Goal: Navigation & Orientation: Find specific page/section

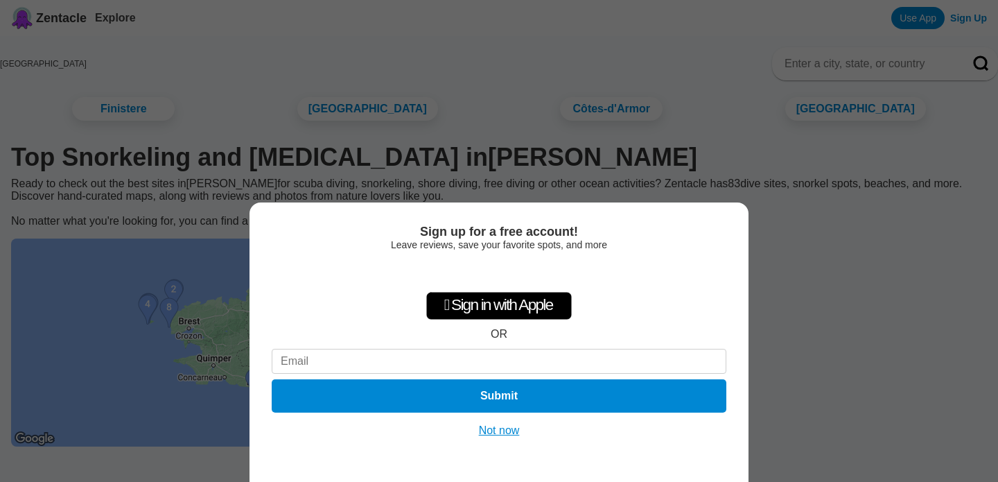
click at [490, 239] on div "Leave reviews, save your favorite spots, and more" at bounding box center [499, 244] width 455 height 11
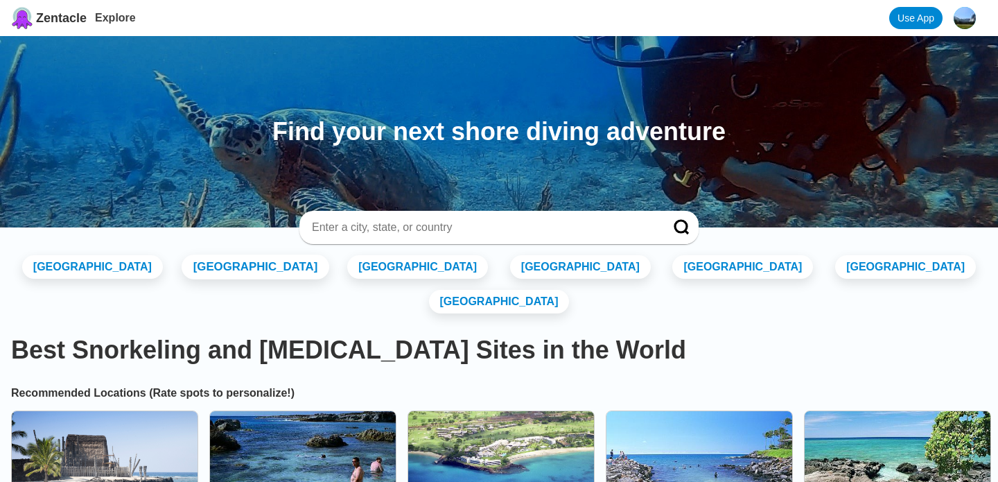
click at [274, 263] on link "[GEOGRAPHIC_DATA]" at bounding box center [255, 266] width 148 height 25
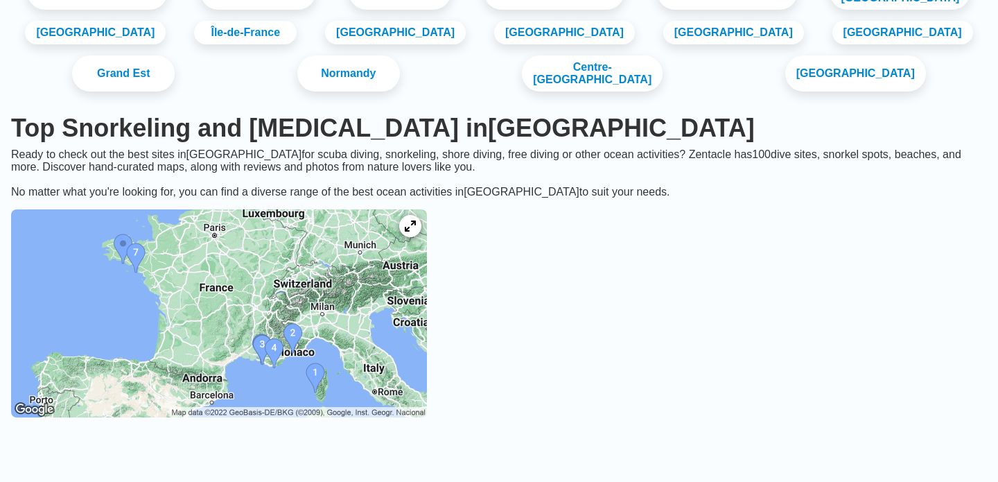
scroll to position [121, 0]
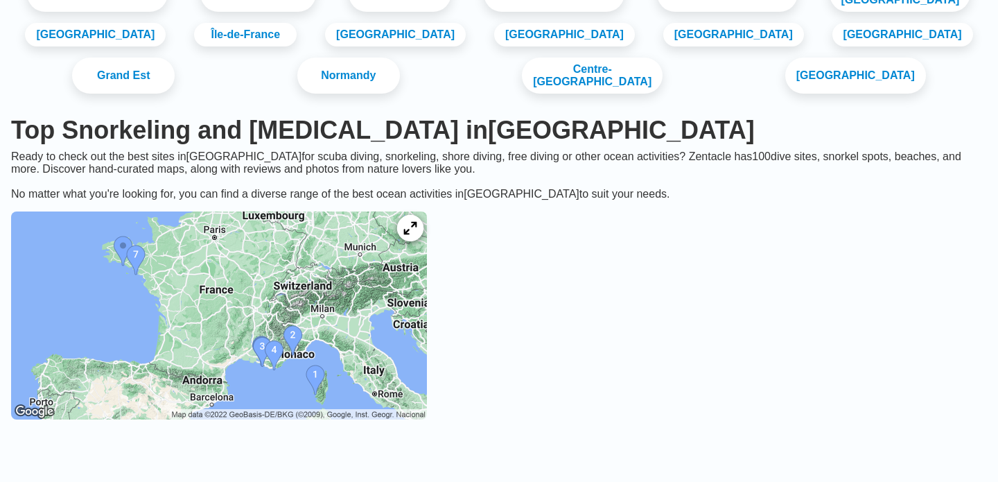
click at [416, 235] on icon at bounding box center [409, 228] width 13 height 13
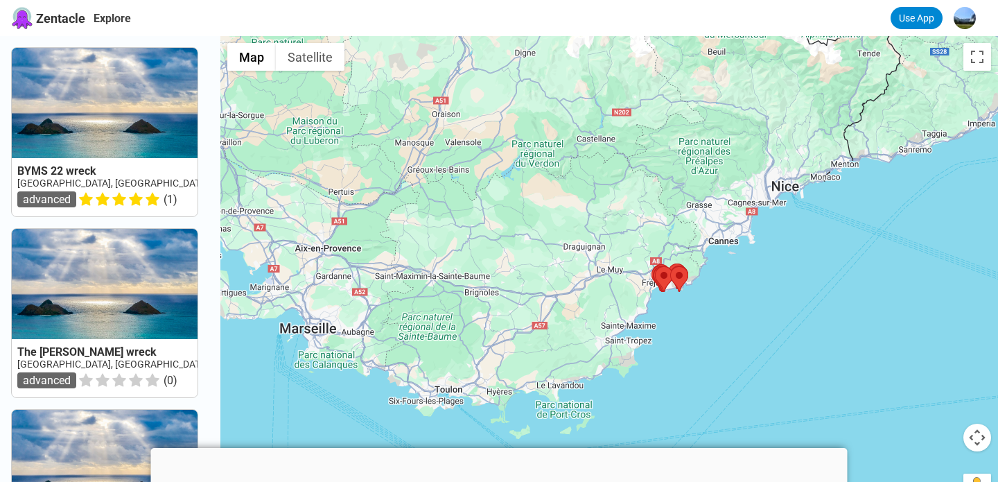
drag, startPoint x: 392, startPoint y: 225, endPoint x: 627, endPoint y: 319, distance: 253.8
click at [627, 319] on div at bounding box center [609, 277] width 778 height 482
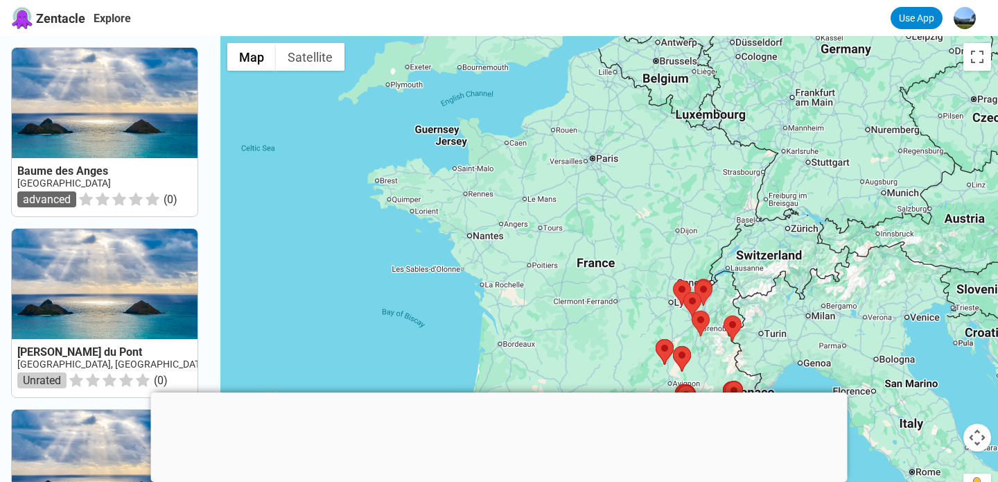
drag, startPoint x: 500, startPoint y: 205, endPoint x: 607, endPoint y: 322, distance: 157.9
click at [607, 322] on div at bounding box center [609, 277] width 778 height 482
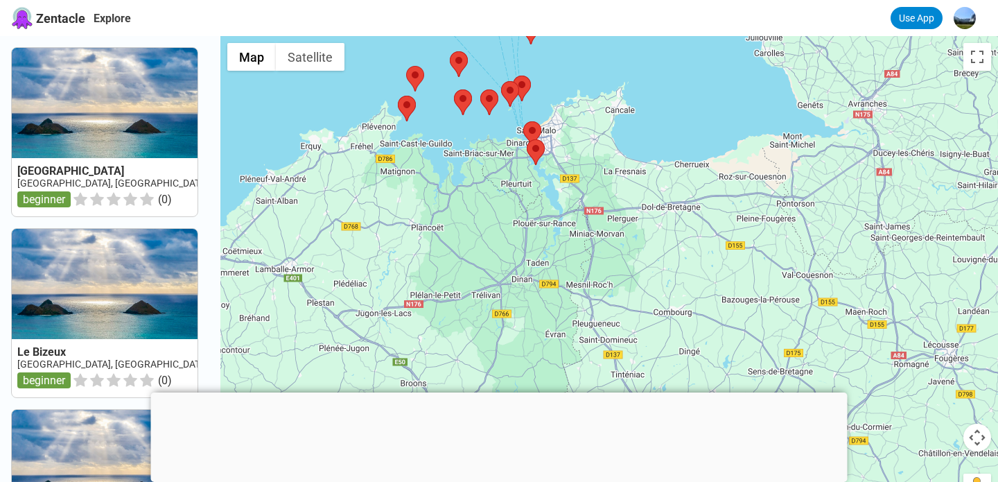
click at [454, 89] on area at bounding box center [454, 89] width 0 height 0
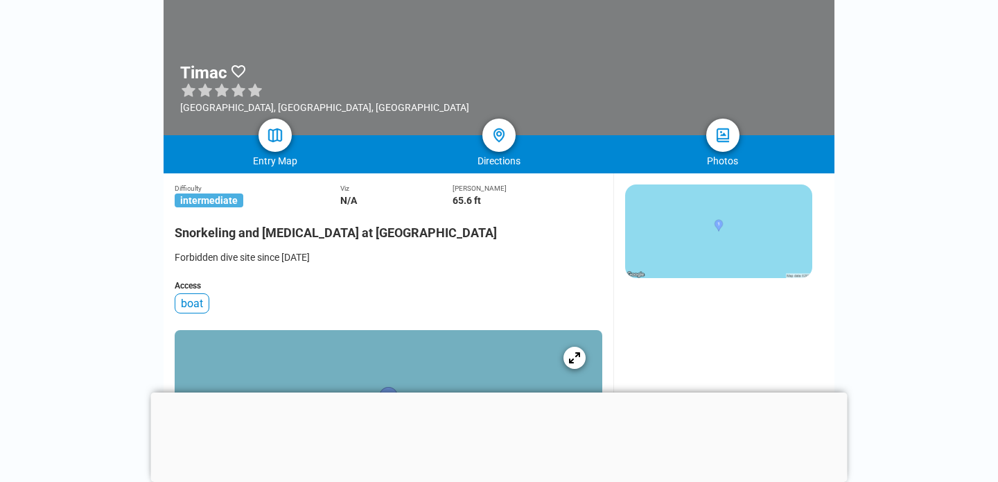
scroll to position [220, 0]
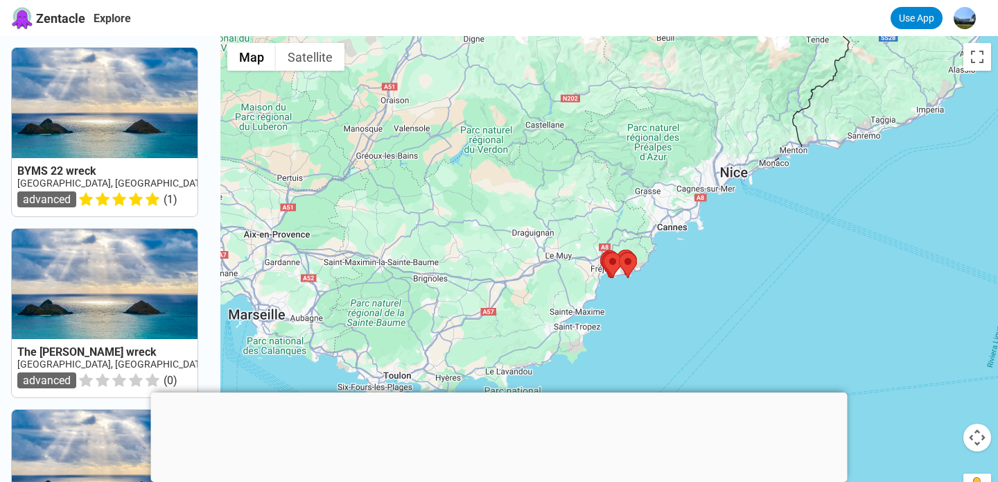
drag, startPoint x: 466, startPoint y: 119, endPoint x: 709, endPoint y: 376, distance: 353.9
click at [709, 376] on div at bounding box center [609, 277] width 778 height 482
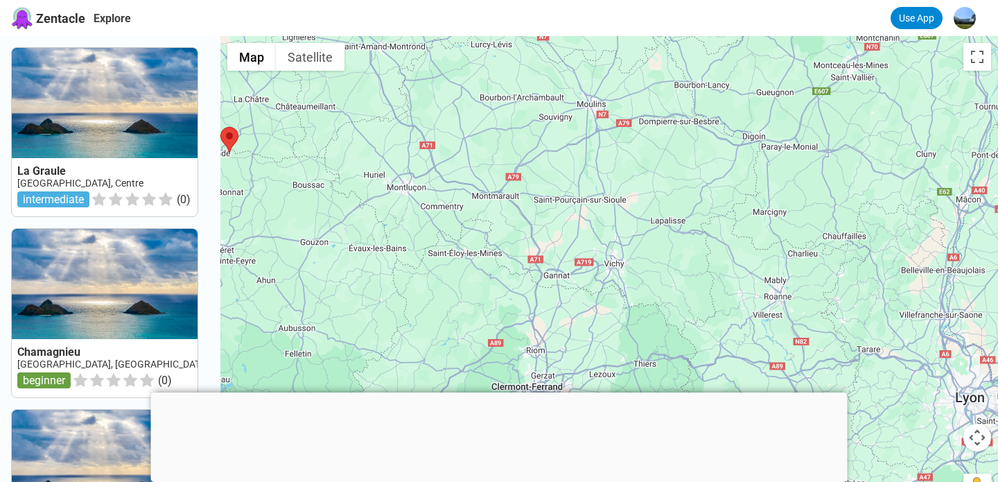
click at [518, 194] on div at bounding box center [609, 277] width 778 height 482
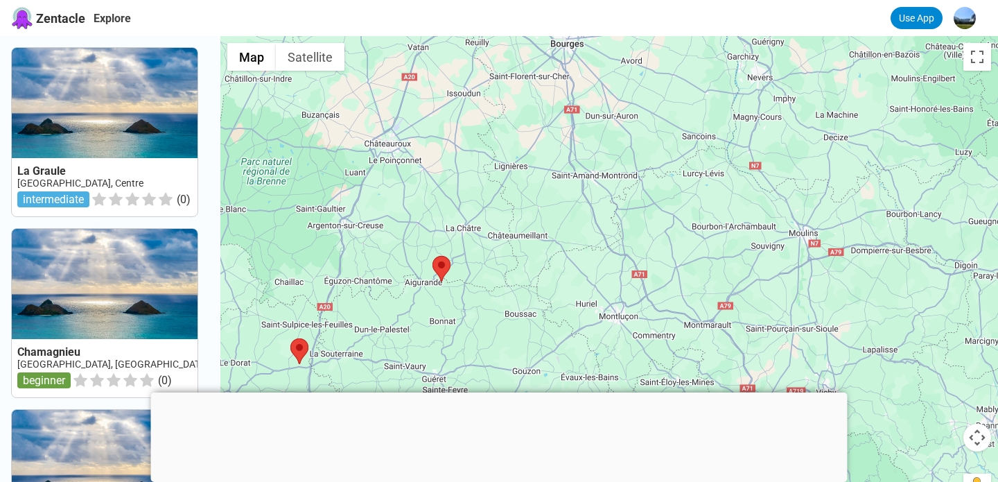
drag, startPoint x: 430, startPoint y: 121, endPoint x: 762, endPoint y: 360, distance: 409.1
click at [762, 360] on div at bounding box center [609, 277] width 778 height 482
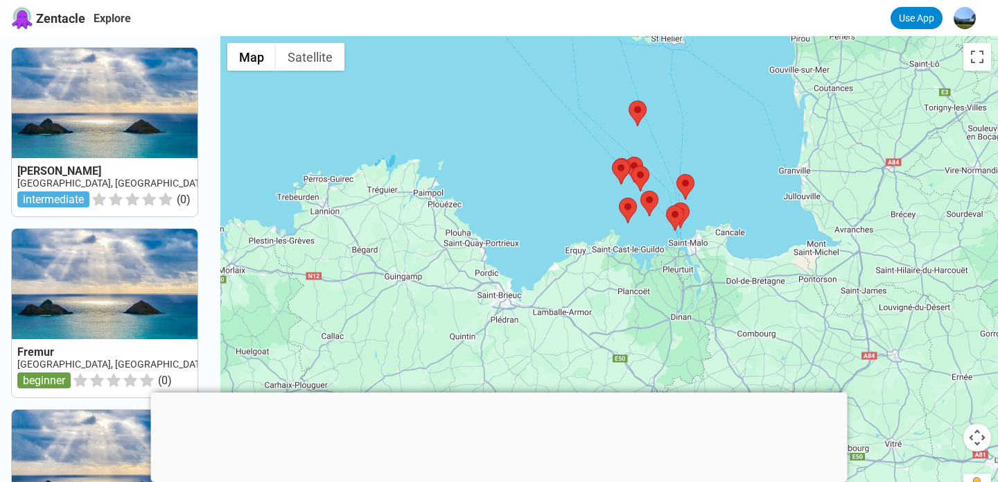
drag, startPoint x: 631, startPoint y: 249, endPoint x: 686, endPoint y: 129, distance: 132.7
click at [686, 129] on div at bounding box center [609, 277] width 778 height 482
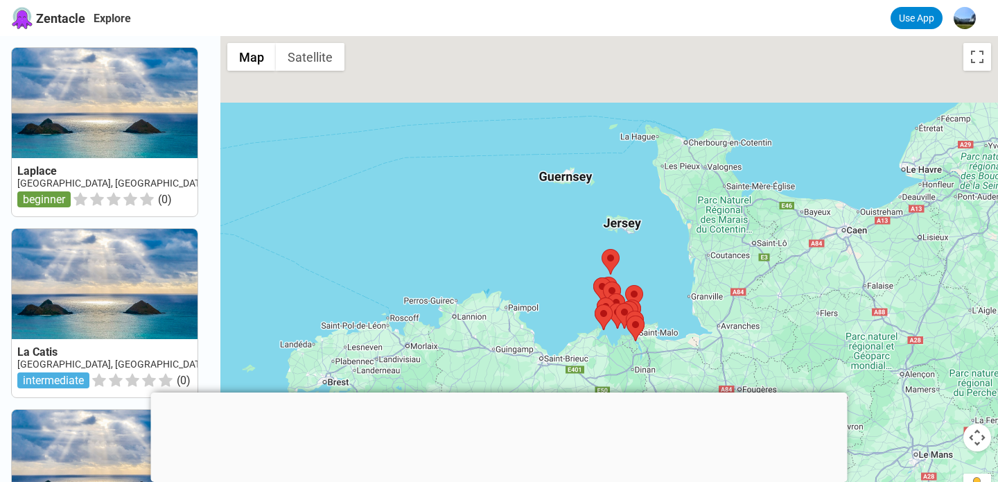
drag, startPoint x: 806, startPoint y: 85, endPoint x: 750, endPoint y: 247, distance: 172.0
click at [750, 247] on div at bounding box center [609, 277] width 778 height 482
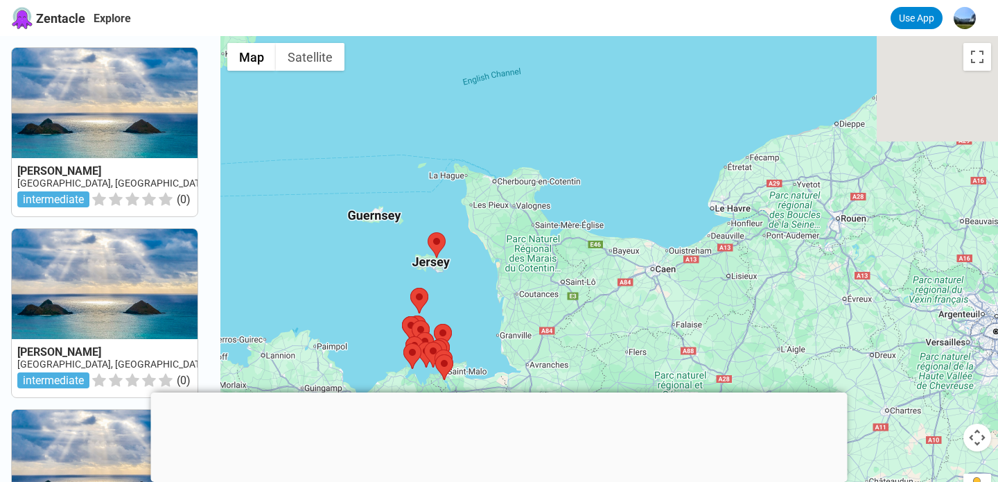
drag, startPoint x: 829, startPoint y: 201, endPoint x: 624, endPoint y: 224, distance: 207.1
click at [622, 224] on div at bounding box center [609, 277] width 778 height 482
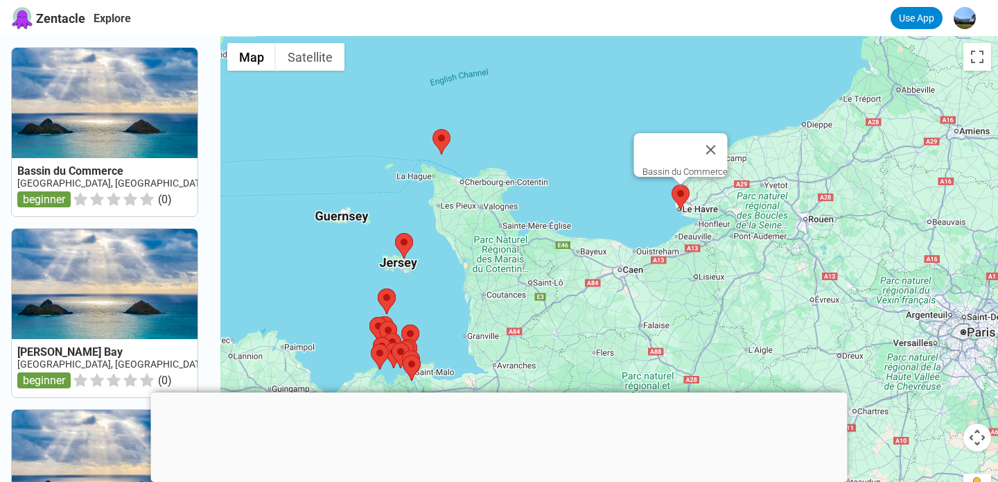
click at [671, 184] on area at bounding box center [671, 184] width 0 height 0
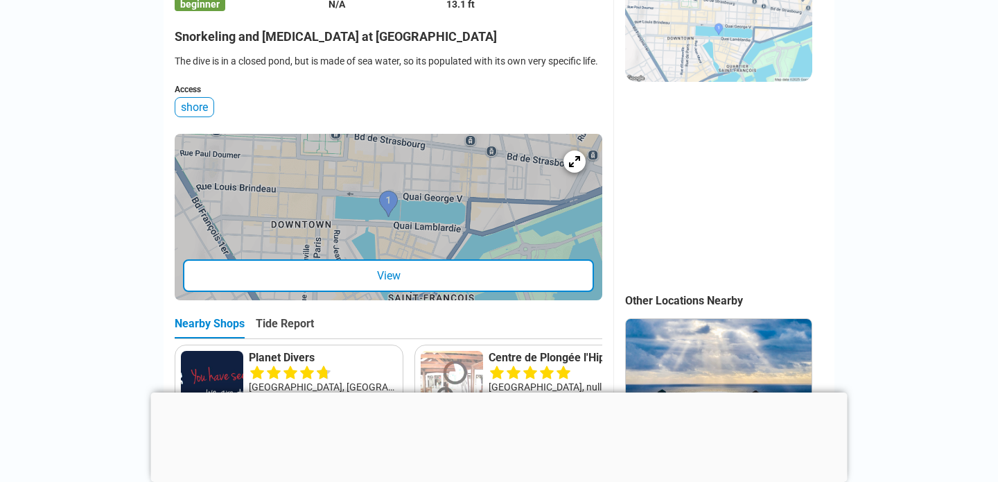
scroll to position [399, 0]
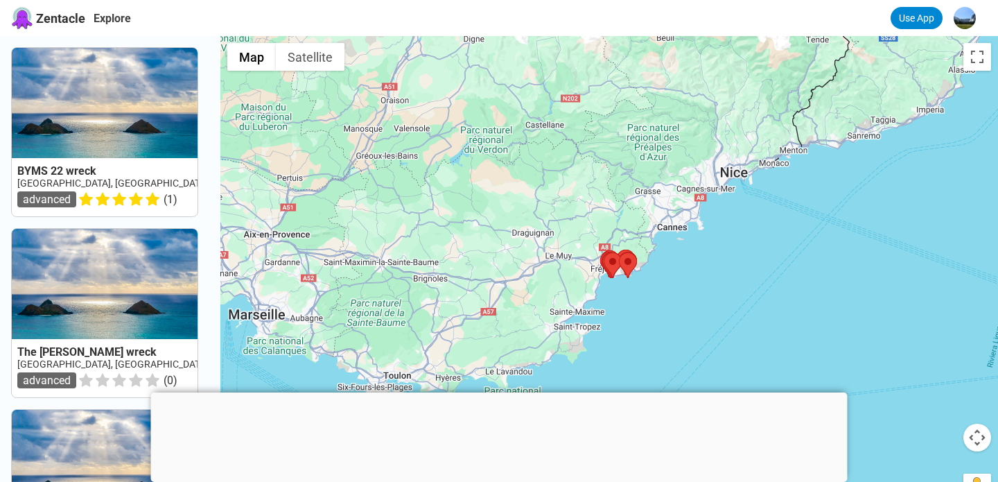
drag, startPoint x: 421, startPoint y: 209, endPoint x: 632, endPoint y: 312, distance: 234.6
click at [632, 312] on div at bounding box center [609, 277] width 778 height 482
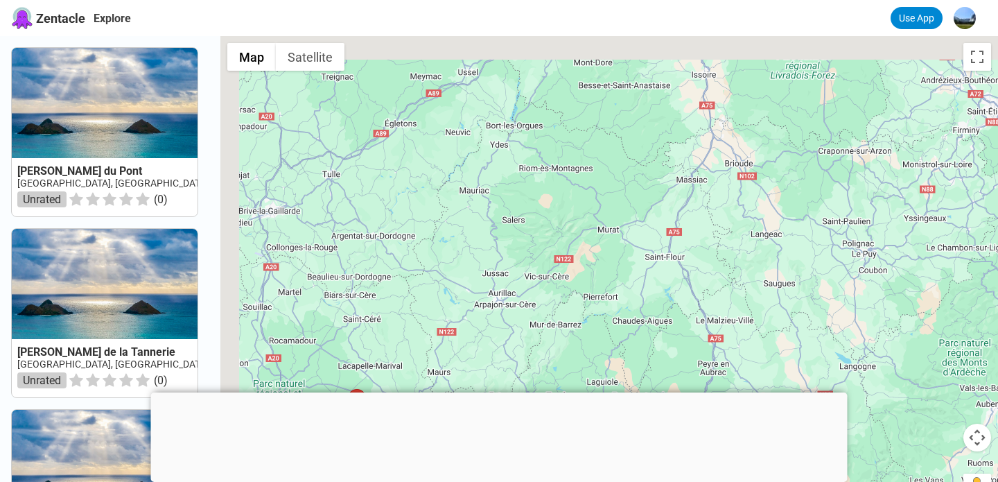
drag, startPoint x: 464, startPoint y: 135, endPoint x: 587, endPoint y: 233, distance: 156.8
click at [587, 233] on div at bounding box center [609, 277] width 778 height 482
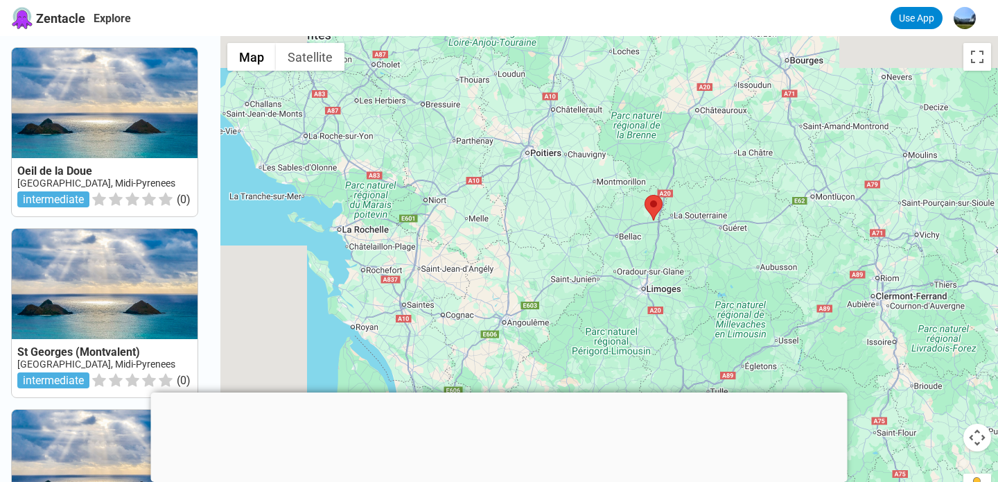
drag, startPoint x: 398, startPoint y: 166, endPoint x: 547, endPoint y: 263, distance: 177.8
click at [546, 262] on div at bounding box center [609, 277] width 778 height 482
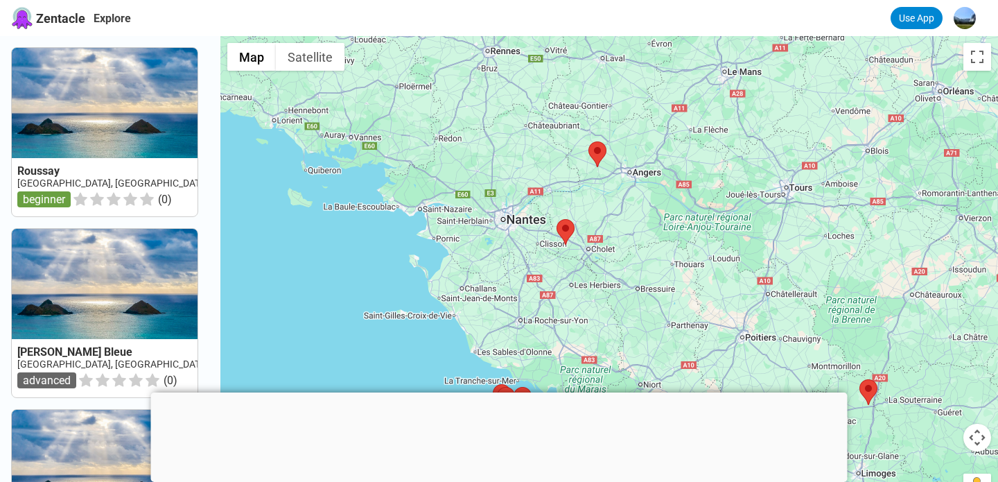
drag, startPoint x: 470, startPoint y: 91, endPoint x: 564, endPoint y: 231, distance: 168.2
click at [564, 231] on div at bounding box center [609, 277] width 778 height 482
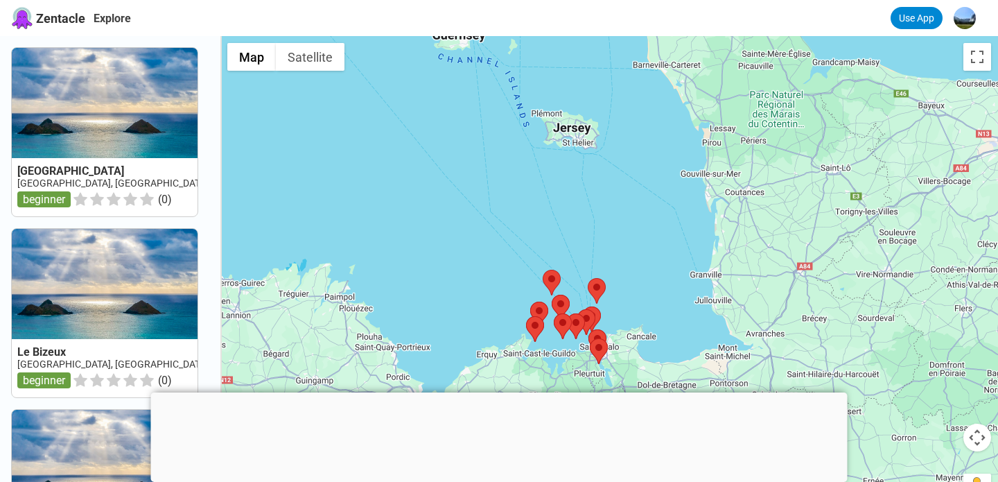
drag, startPoint x: 700, startPoint y: 136, endPoint x: 723, endPoint y: 275, distance: 141.1
click at [723, 276] on div at bounding box center [609, 277] width 778 height 482
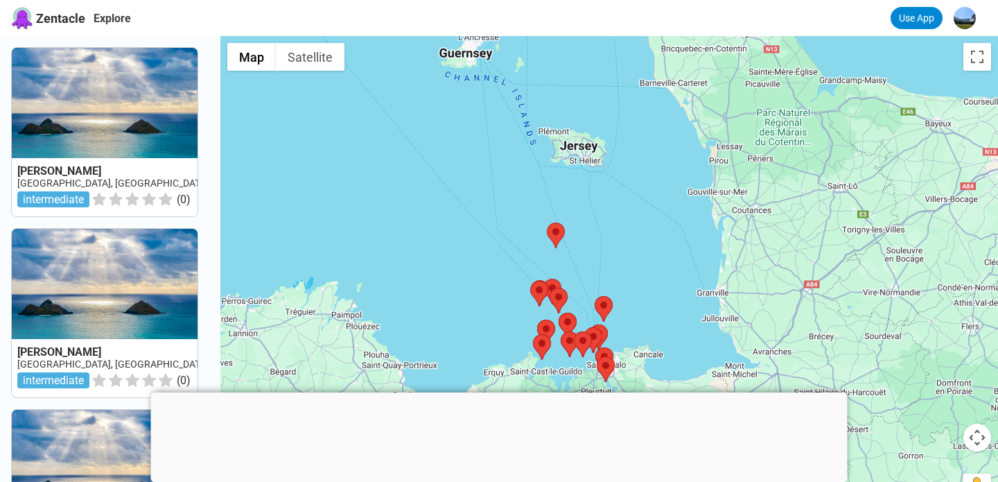
drag, startPoint x: 721, startPoint y: 275, endPoint x: 703, endPoint y: 197, distance: 80.5
click at [702, 197] on div at bounding box center [609, 277] width 778 height 482
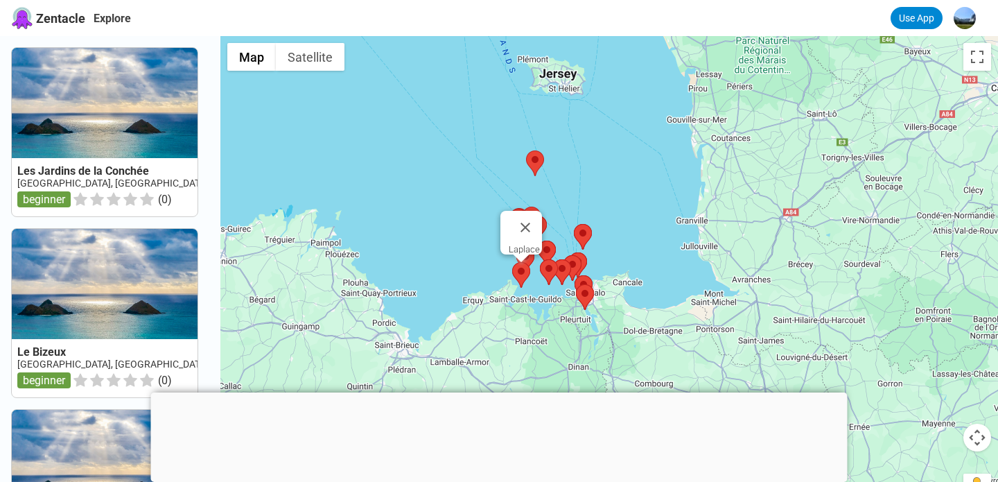
click at [512, 262] on area at bounding box center [512, 262] width 0 height 0
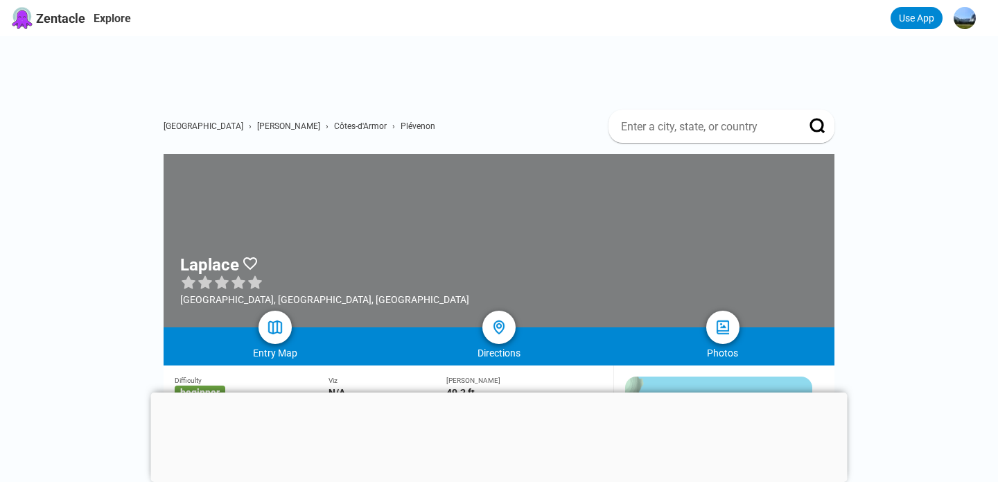
scroll to position [147, 0]
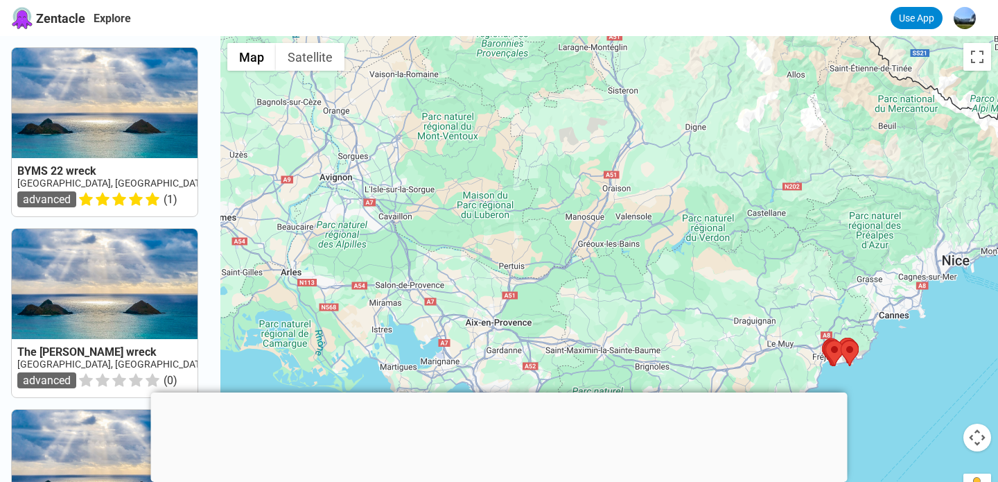
drag, startPoint x: 529, startPoint y: 240, endPoint x: 778, endPoint y: 373, distance: 281.8
click at [778, 373] on div at bounding box center [609, 277] width 778 height 482
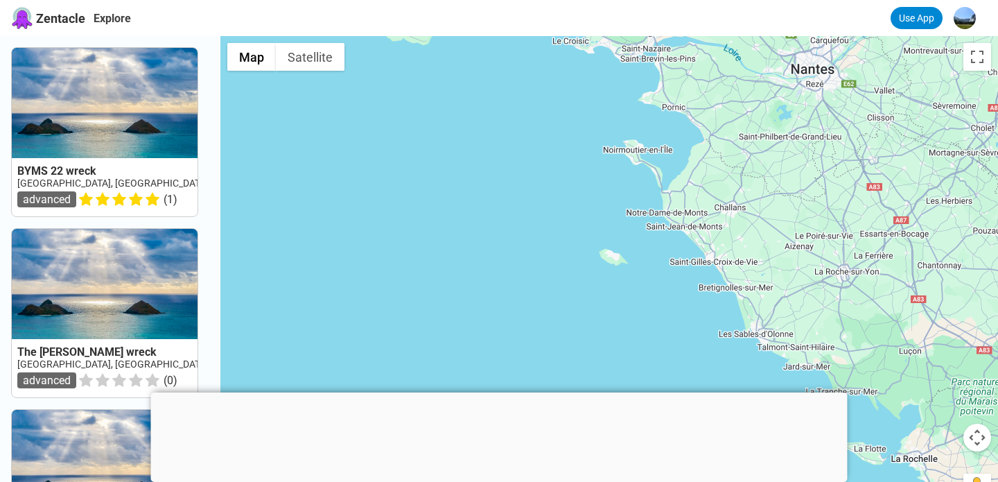
drag, startPoint x: 784, startPoint y: 80, endPoint x: 749, endPoint y: 364, distance: 286.2
click at [749, 361] on div at bounding box center [609, 277] width 778 height 482
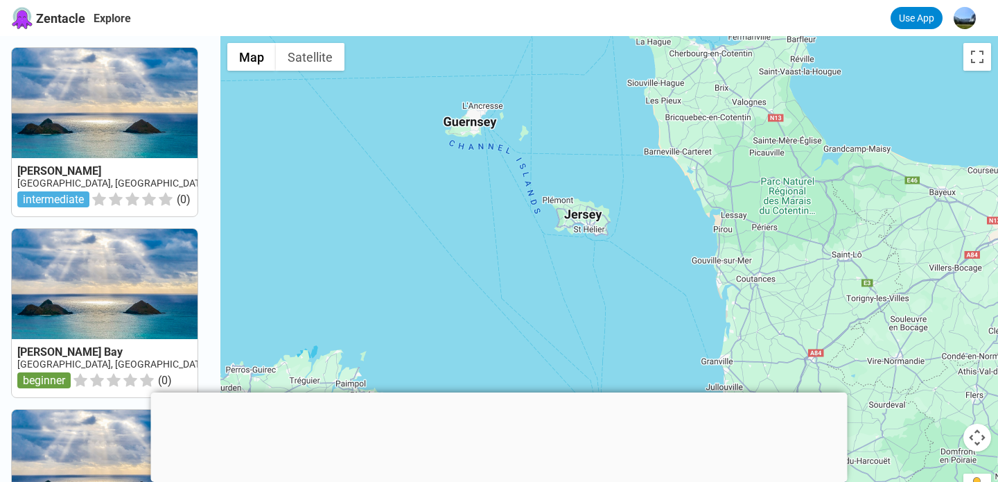
drag, startPoint x: 665, startPoint y: 267, endPoint x: 796, endPoint y: 143, distance: 180.9
click at [796, 143] on div at bounding box center [609, 277] width 778 height 482
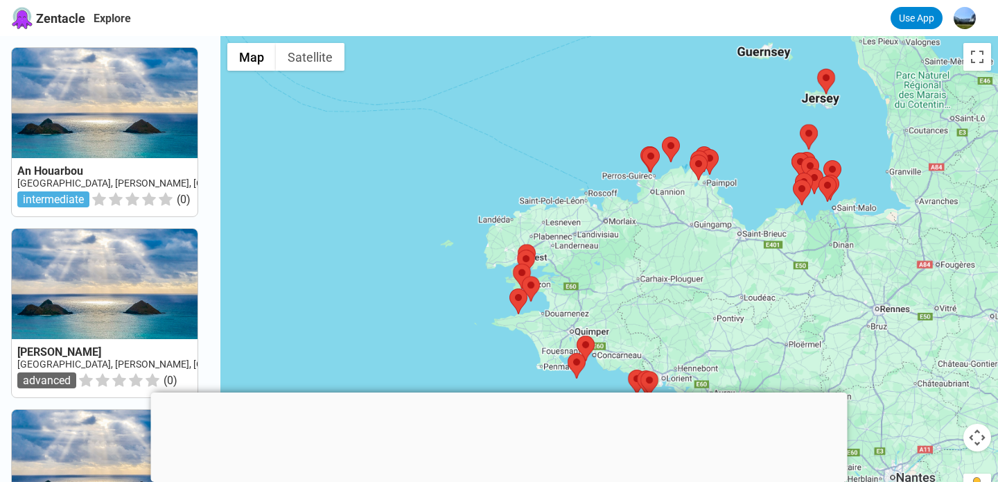
drag, startPoint x: 796, startPoint y: 255, endPoint x: 800, endPoint y: 282, distance: 27.3
click at [800, 282] on div at bounding box center [609, 277] width 778 height 482
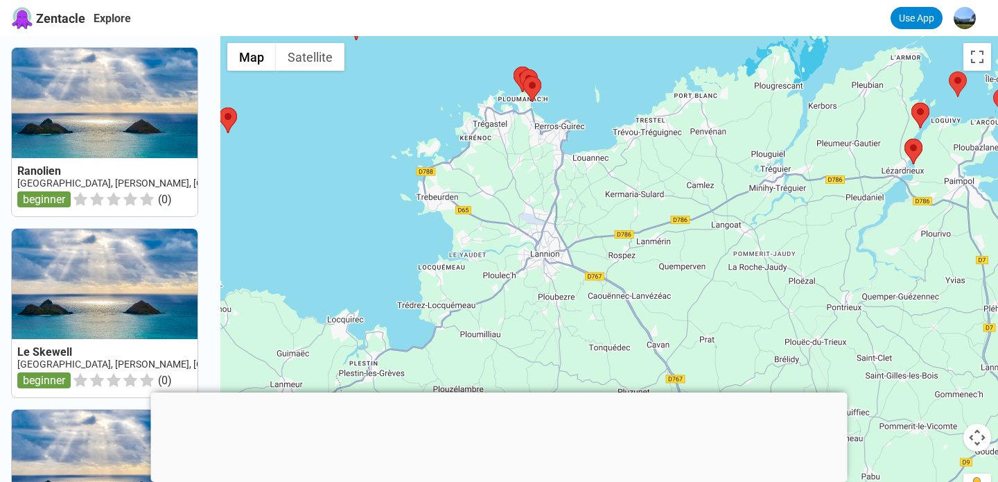
drag, startPoint x: 737, startPoint y: 133, endPoint x: 630, endPoint y: 307, distance: 204.1
click at [630, 308] on div at bounding box center [609, 277] width 778 height 482
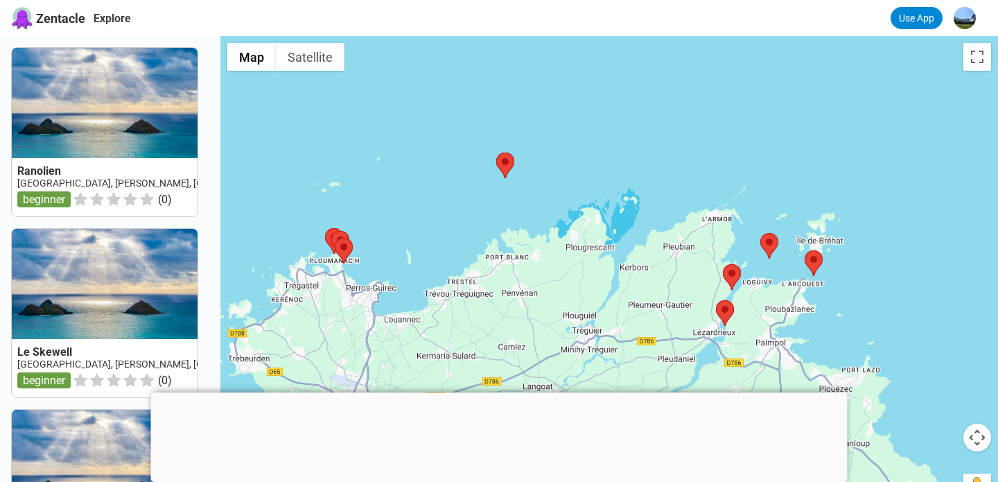
drag, startPoint x: 759, startPoint y: 215, endPoint x: 626, endPoint y: 319, distance: 168.7
click at [626, 319] on div at bounding box center [609, 277] width 778 height 482
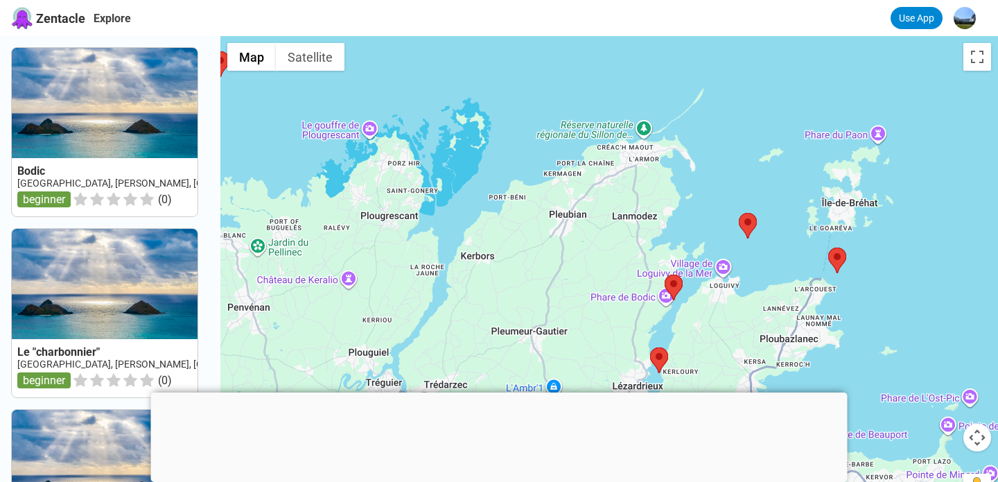
drag, startPoint x: 855, startPoint y: 280, endPoint x: 610, endPoint y: 308, distance: 246.9
click at [610, 308] on div at bounding box center [609, 277] width 778 height 482
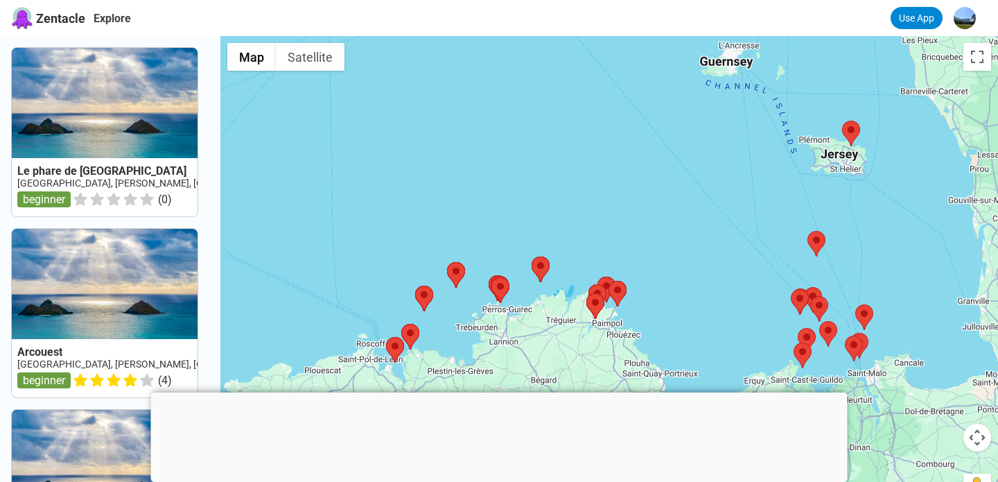
drag, startPoint x: 708, startPoint y: 328, endPoint x: 622, endPoint y: 314, distance: 87.0
click at [622, 314] on div at bounding box center [609, 277] width 778 height 482
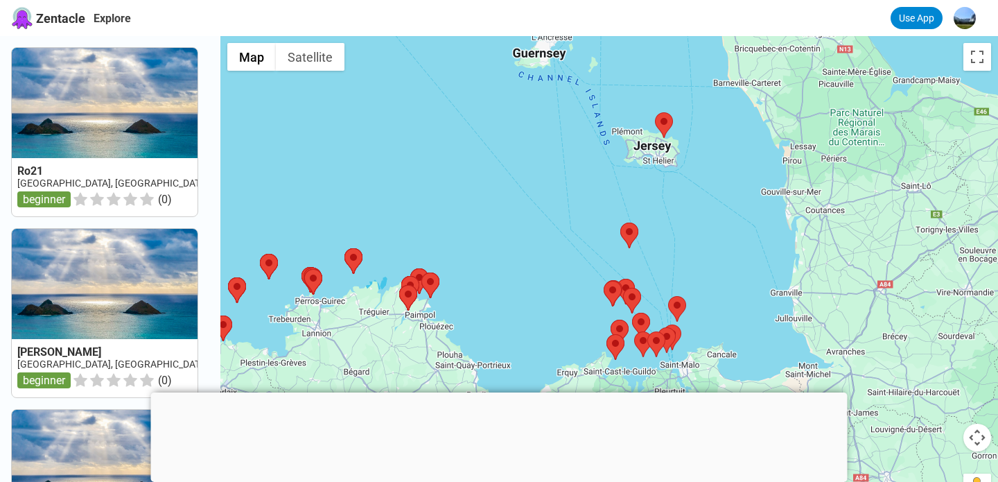
drag, startPoint x: 826, startPoint y: 209, endPoint x: 744, endPoint y: 387, distance: 195.3
click at [744, 387] on div at bounding box center [609, 277] width 778 height 482
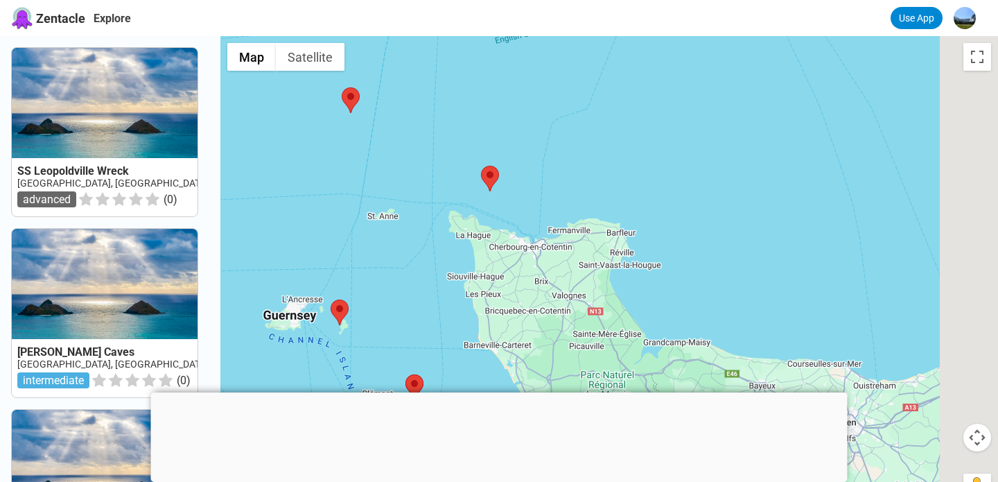
drag, startPoint x: 854, startPoint y: 308, endPoint x: 710, endPoint y: 291, distance: 145.2
click at [711, 292] on div at bounding box center [609, 277] width 778 height 482
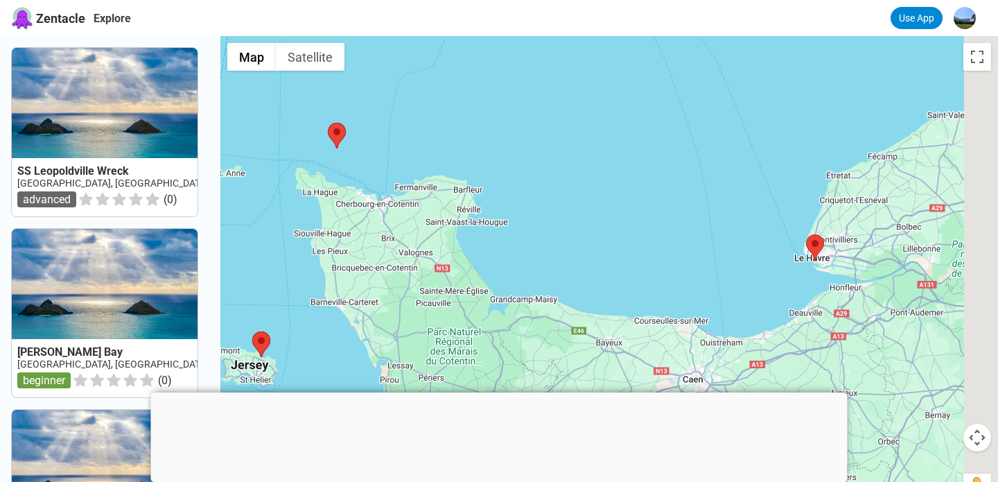
drag, startPoint x: 737, startPoint y: 308, endPoint x: 563, endPoint y: 249, distance: 183.2
click at [563, 249] on div at bounding box center [609, 277] width 778 height 482
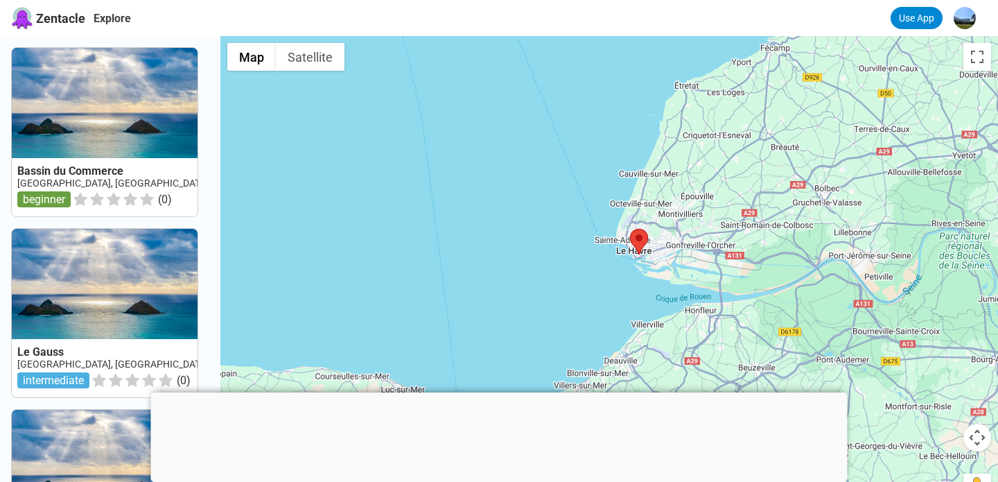
drag, startPoint x: 638, startPoint y: 229, endPoint x: 576, endPoint y: 324, distance: 113.6
click at [576, 324] on div at bounding box center [609, 277] width 778 height 482
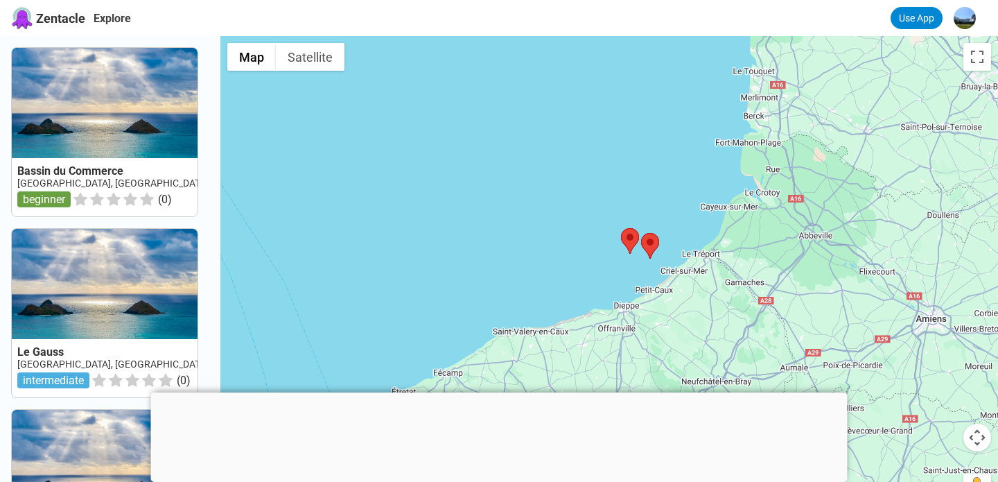
drag, startPoint x: 870, startPoint y: 134, endPoint x: 649, endPoint y: 307, distance: 280.4
click at [649, 307] on div at bounding box center [609, 277] width 778 height 482
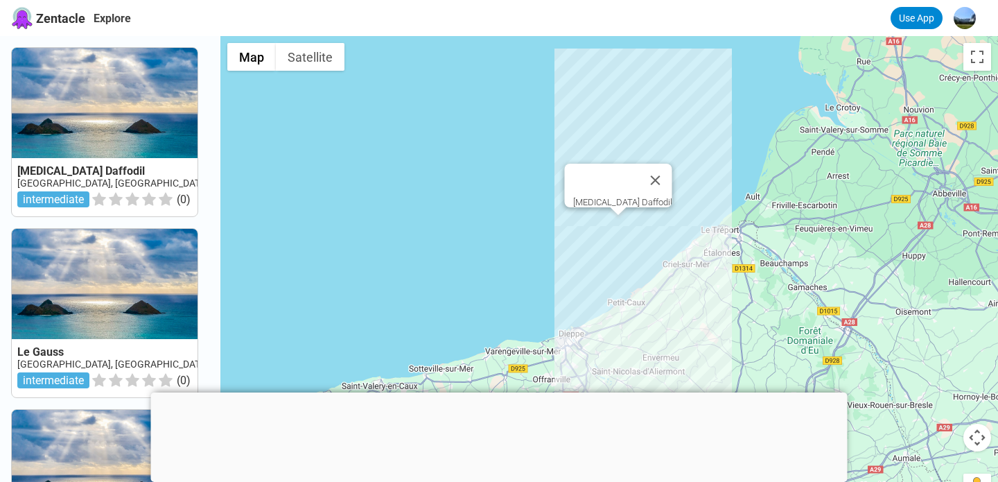
click at [620, 230] on div "[MEDICAL_DATA] Daffodil" at bounding box center [609, 277] width 778 height 482
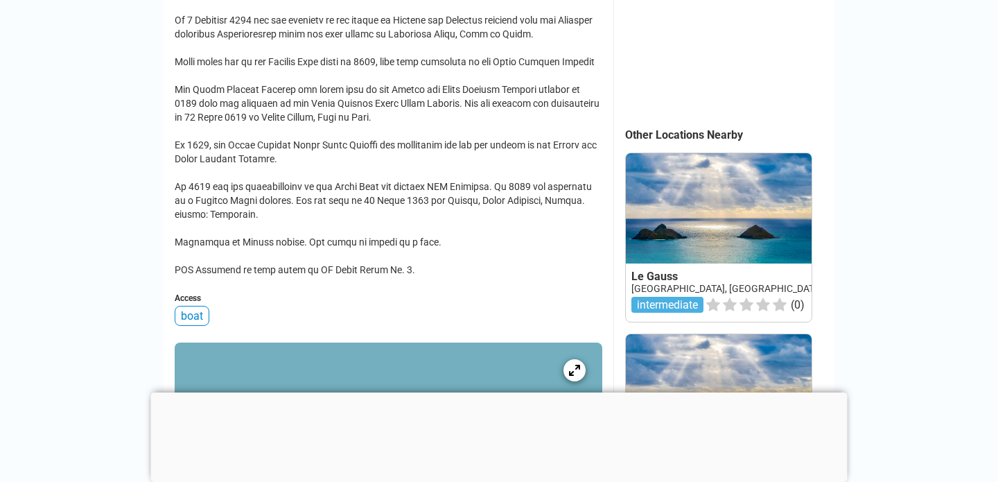
scroll to position [557, 0]
